Goal: Find specific page/section: Find specific page/section

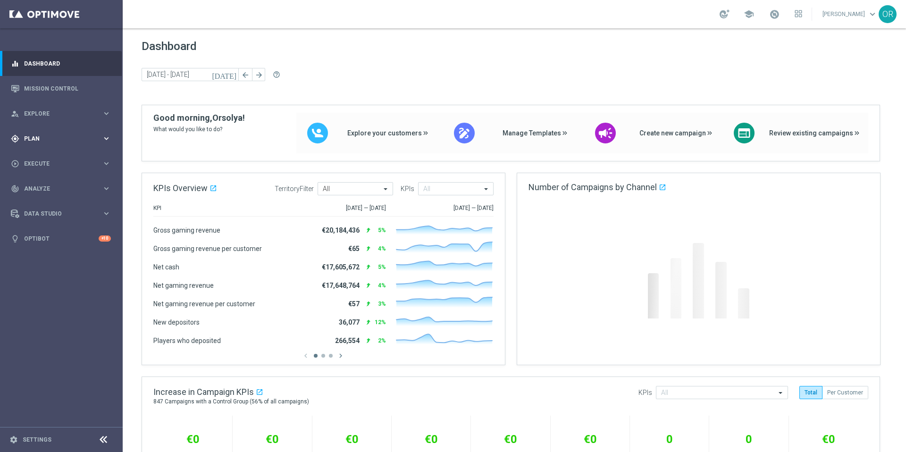
click at [43, 137] on span "Plan" at bounding box center [63, 139] width 78 height 6
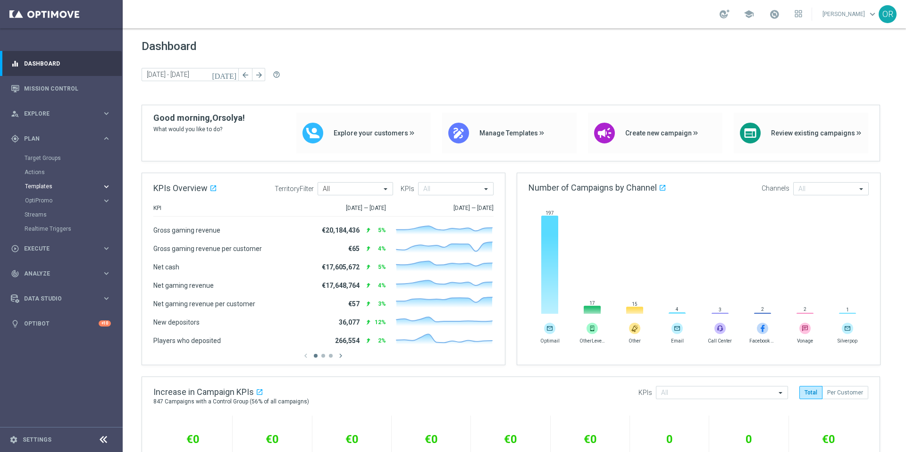
click at [47, 187] on span "Templates" at bounding box center [58, 187] width 67 height 6
click at [49, 203] on link "Optimail" at bounding box center [63, 201] width 69 height 8
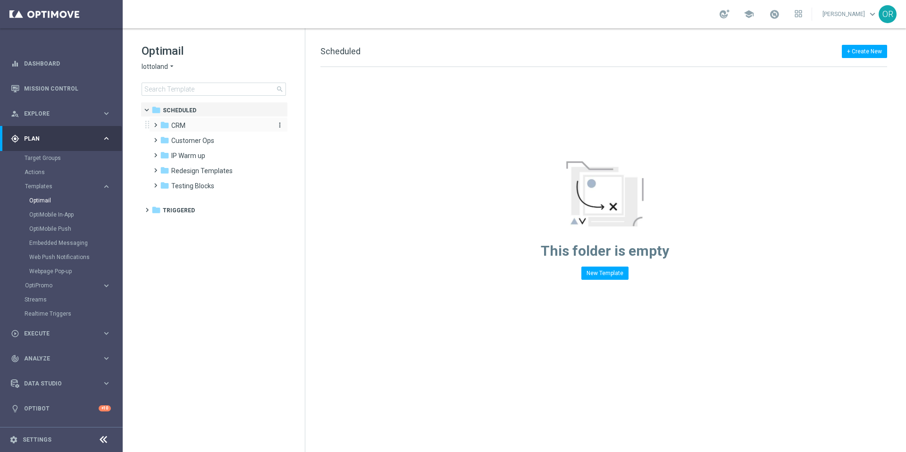
click at [173, 129] on span "CRM" at bounding box center [178, 125] width 14 height 8
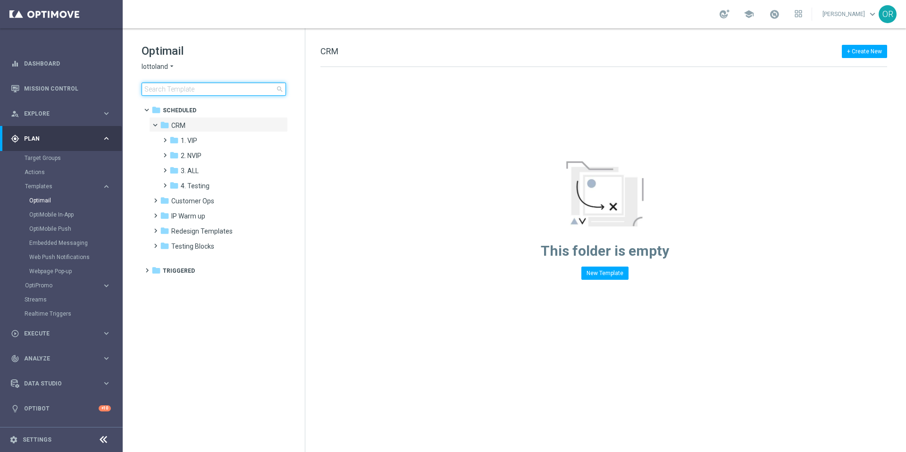
click at [181, 90] on input at bounding box center [214, 89] width 144 height 13
